Goal: Transaction & Acquisition: Purchase product/service

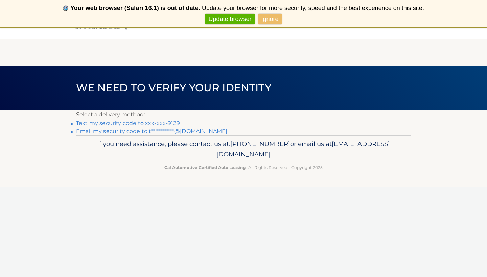
click at [174, 121] on link "Text my security code to xxx-xxx-9139" at bounding box center [128, 123] width 104 height 6
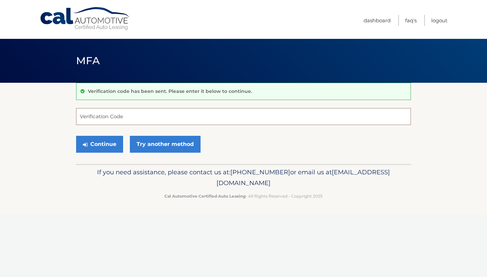
click at [184, 118] on input "Verification Code" at bounding box center [243, 116] width 335 height 17
type input "350203"
click at [99, 144] on button "Continue" at bounding box center [99, 144] width 47 height 17
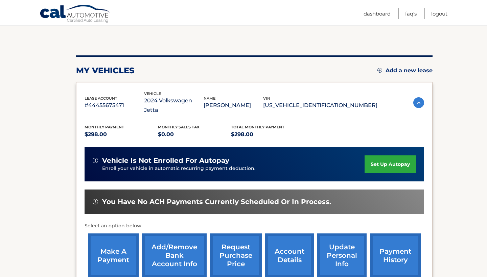
scroll to position [107, 0]
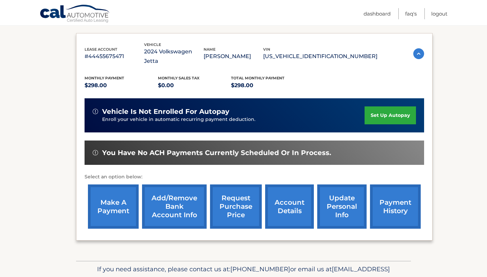
click at [109, 203] on link "make a payment" at bounding box center [113, 207] width 51 height 44
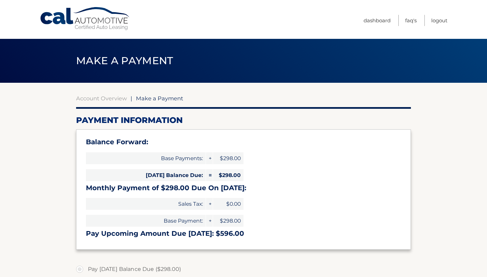
select select "YTNiNmM2NDAtNWRiMS00NWUzLWI0MzEtYjU4ZmZjNWFhNTZk"
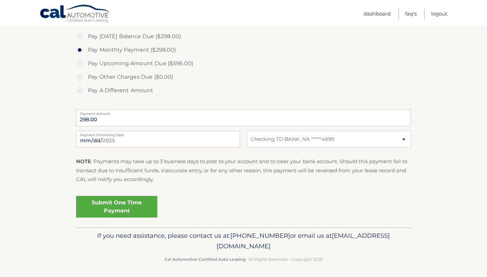
scroll to position [232, 0]
click at [135, 208] on link "Submit One Time Payment" at bounding box center [116, 208] width 81 height 22
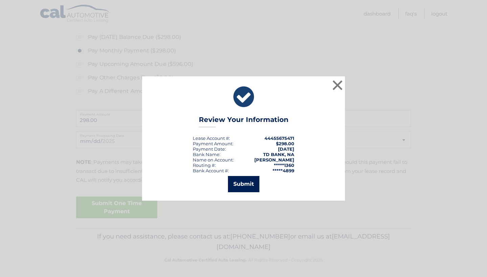
click at [256, 183] on button "Submit" at bounding box center [243, 184] width 31 height 16
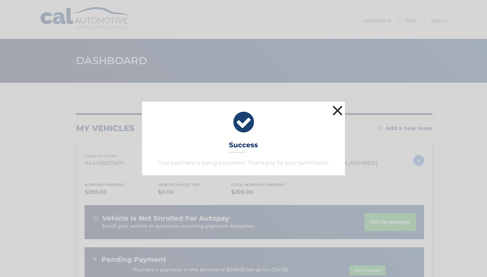
click at [338, 111] on button "×" at bounding box center [338, 111] width 14 height 14
